Goal: Task Accomplishment & Management: Use online tool/utility

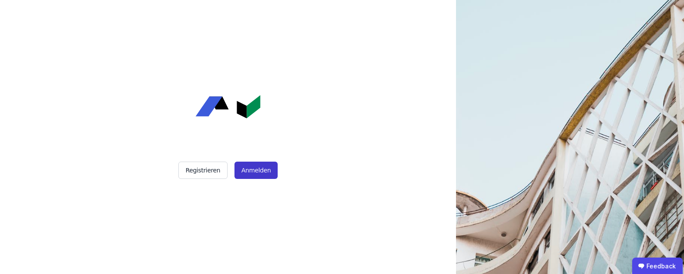
click at [257, 174] on button "Anmelden" at bounding box center [256, 170] width 43 height 17
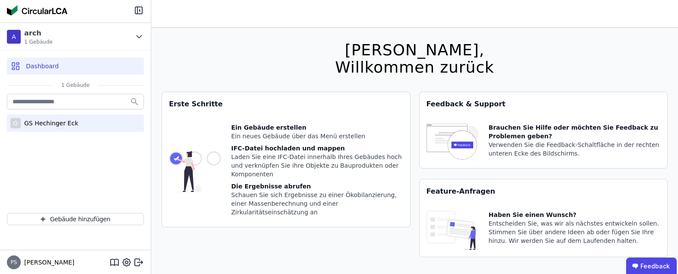
click at [47, 125] on div "GS Hechinger Eck" at bounding box center [49, 123] width 57 height 9
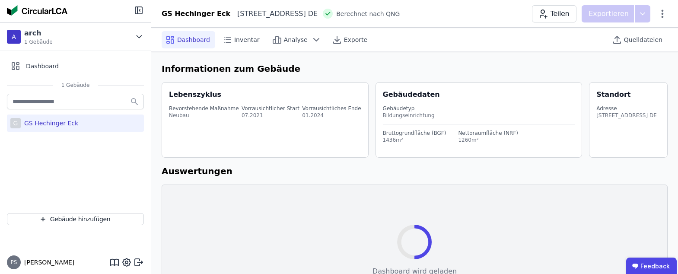
select select "*"
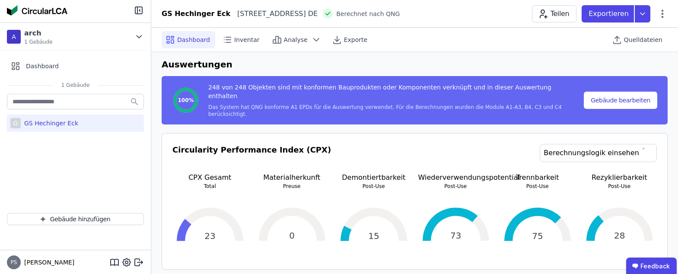
scroll to position [89, 0]
